Goal: Task Accomplishment & Management: Use online tool/utility

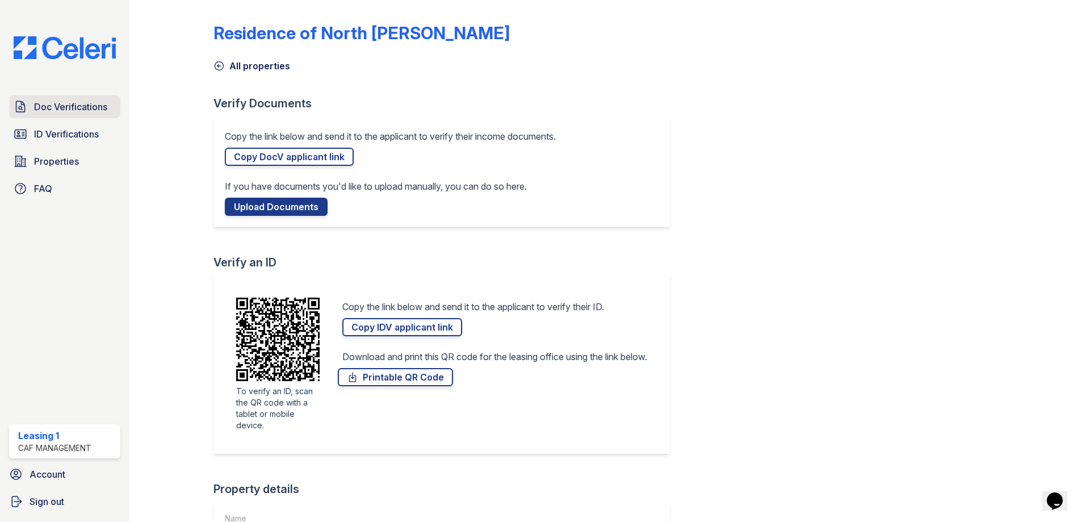
click at [51, 114] on link "Doc Verifications" at bounding box center [64, 106] width 111 height 23
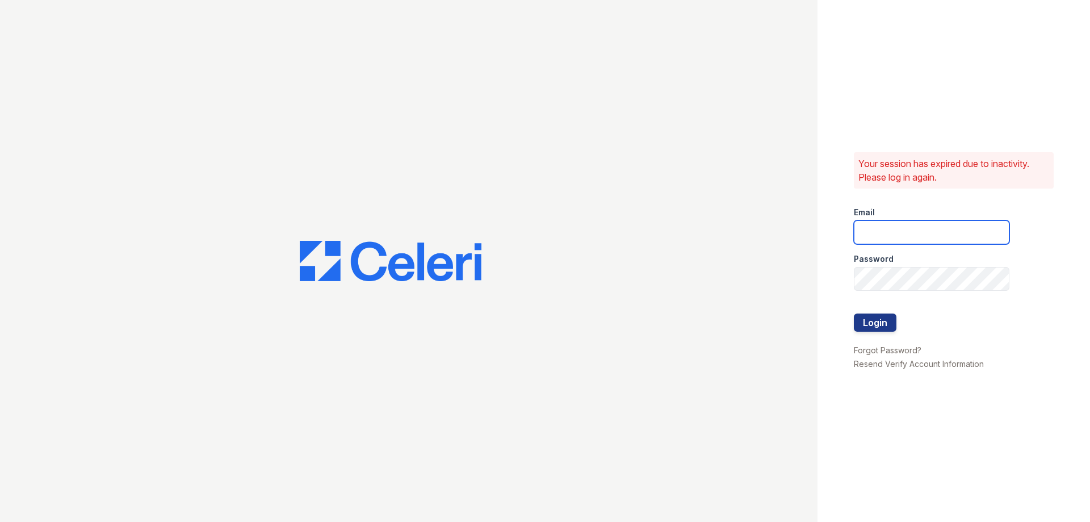
type input "residence1@cafmanagement.com"
click at [883, 320] on button "Login" at bounding box center [875, 322] width 43 height 18
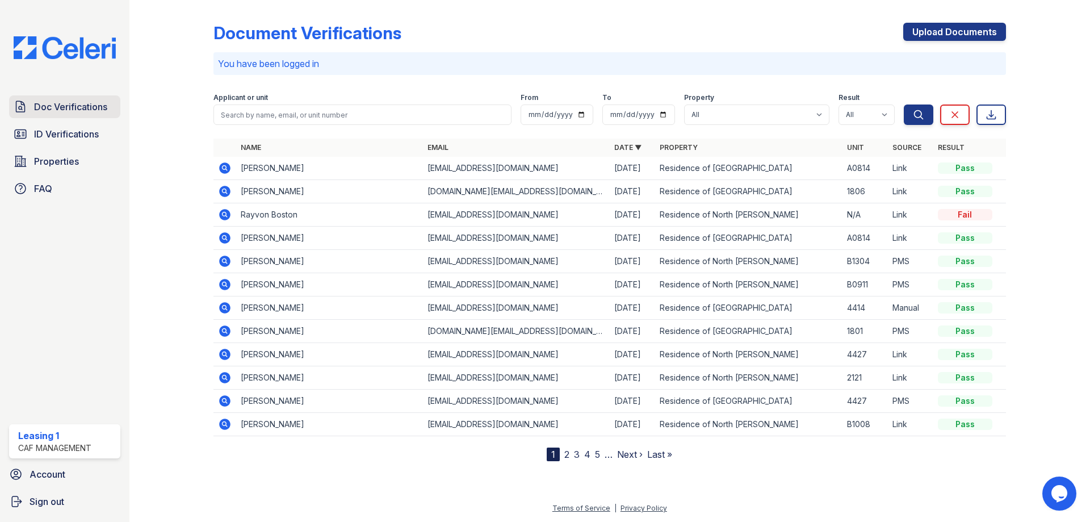
click at [97, 106] on span "Doc Verifications" at bounding box center [70, 107] width 73 height 14
